Goal: Information Seeking & Learning: Learn about a topic

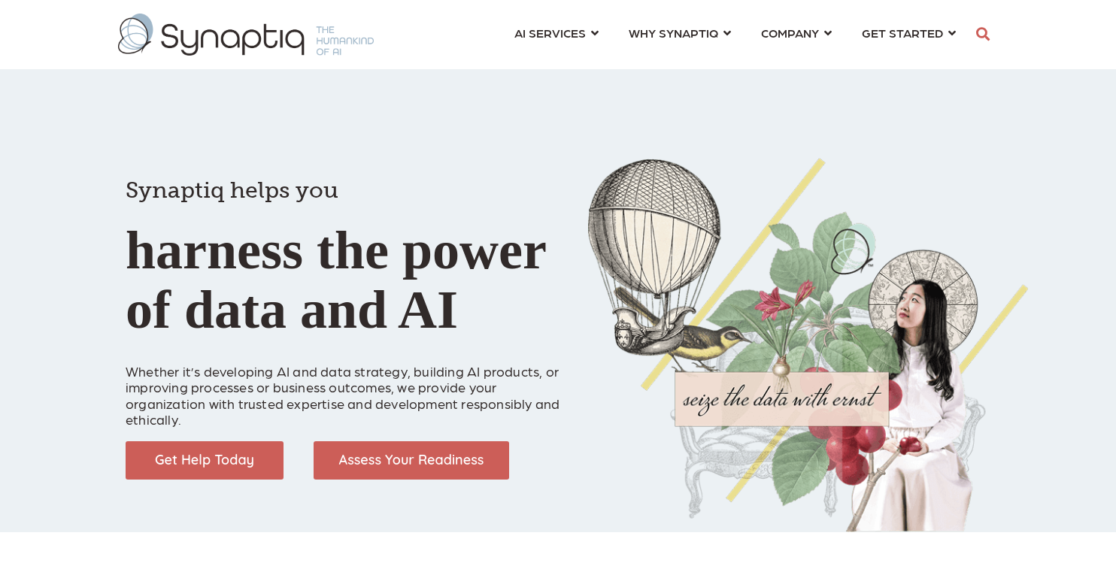
scroll to position [0, 7]
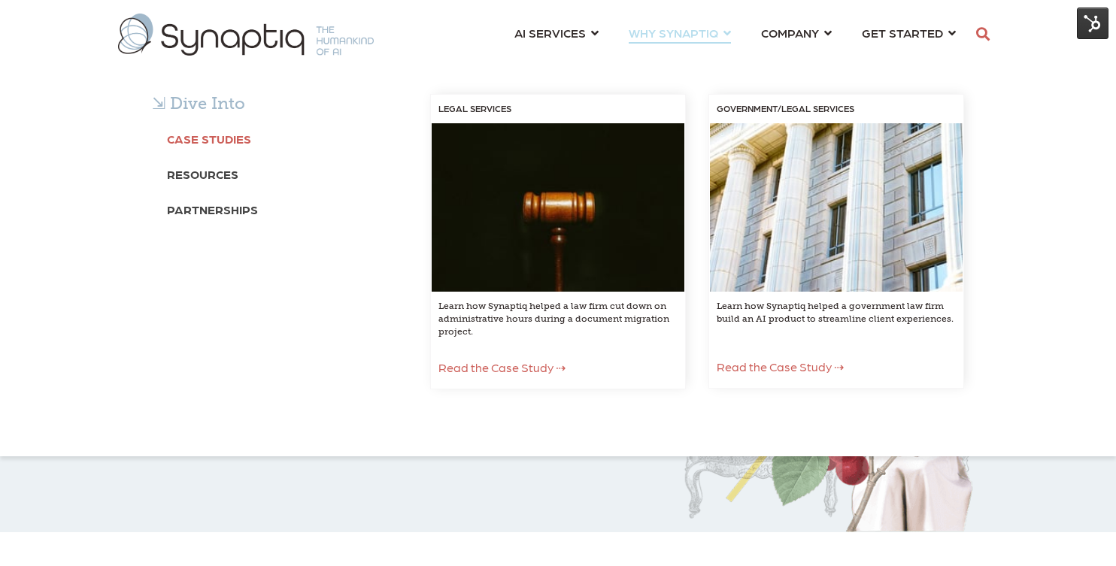
click at [232, 143] on b "Case Studies" at bounding box center [209, 139] width 84 height 14
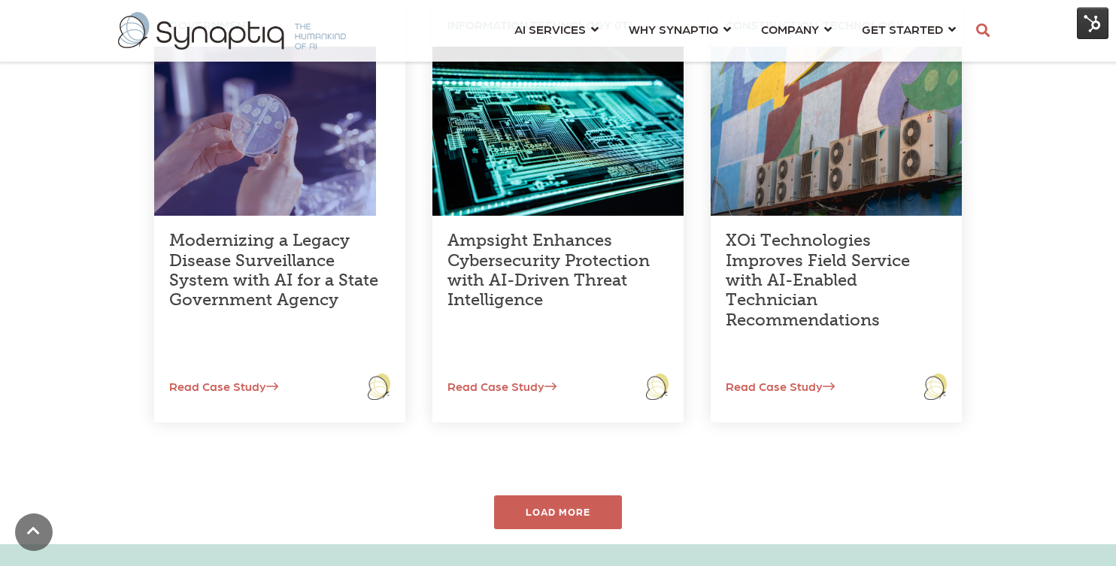
scroll to position [552, 0]
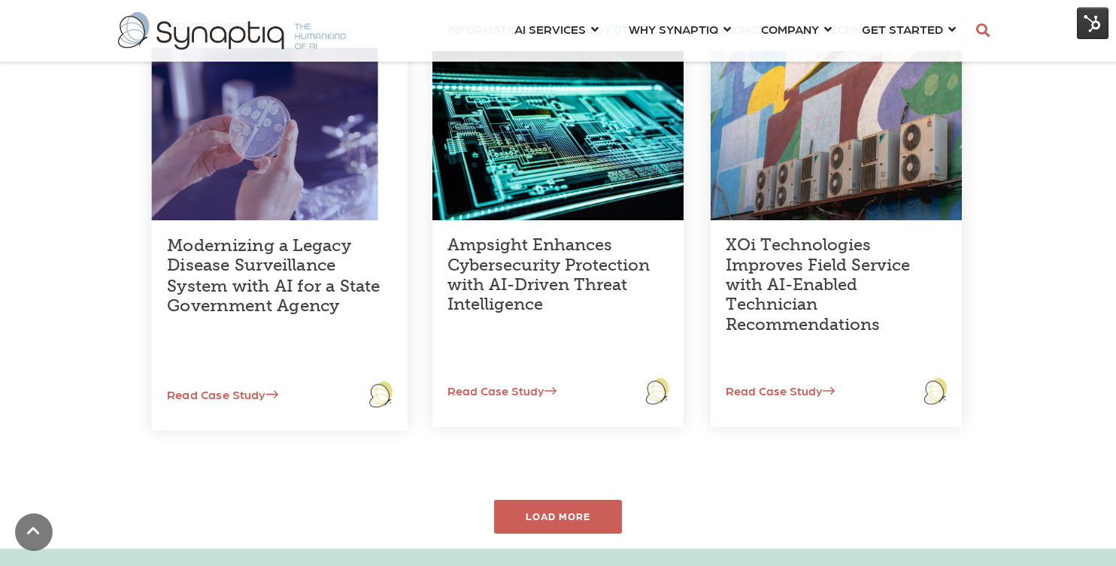
click at [299, 280] on link "Modernizing a Legacy Disease Surveillance System with AI for a State Government…" at bounding box center [274, 275] width 214 height 81
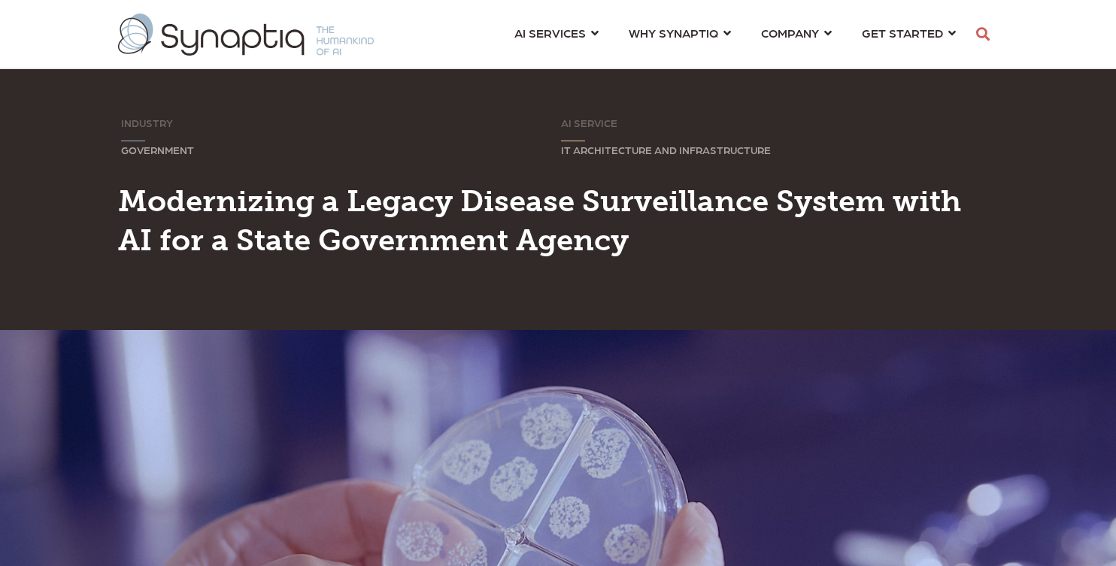
scroll to position [0, 7]
